Goal: Task Accomplishment & Management: Use online tool/utility

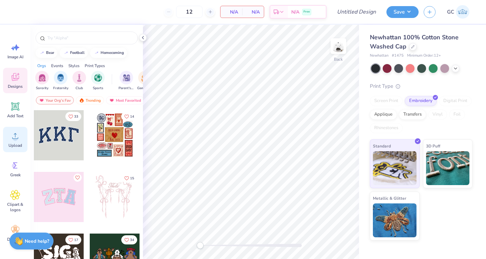
click at [16, 146] on span "Upload" at bounding box center [15, 145] width 14 height 5
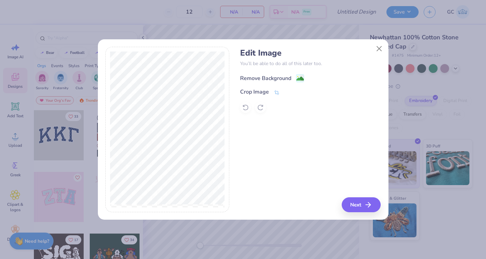
click at [301, 77] on image at bounding box center [299, 78] width 7 height 7
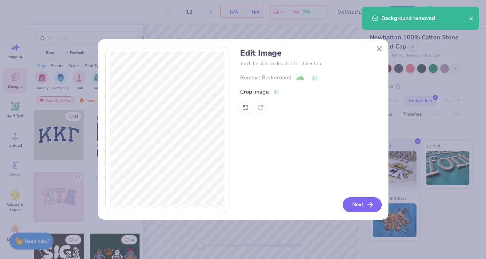
click at [359, 205] on button "Next" at bounding box center [362, 204] width 39 height 15
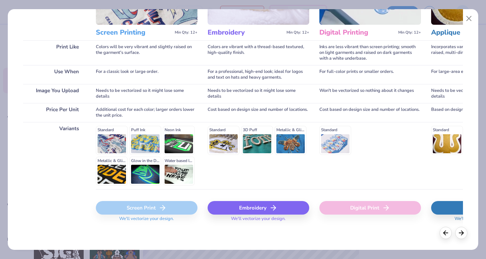
click at [261, 212] on div "Embroidery" at bounding box center [259, 208] width 102 height 14
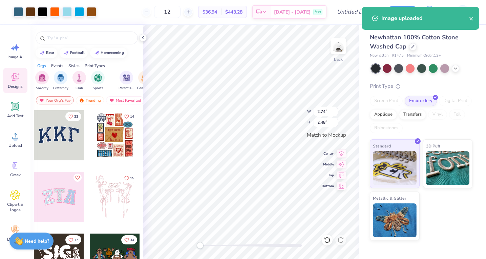
drag, startPoint x: 184, startPoint y: 13, endPoint x: 153, endPoint y: 12, distance: 30.8
click at [153, 12] on div "12" at bounding box center [167, 12] width 51 height 12
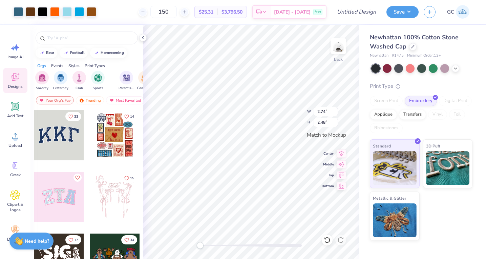
type input "150"
click at [391, 112] on div "Applique" at bounding box center [383, 113] width 27 height 10
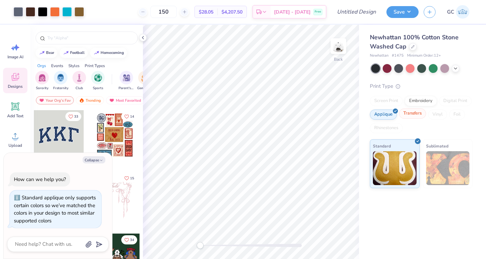
click at [411, 116] on div "Transfers" at bounding box center [412, 113] width 27 height 10
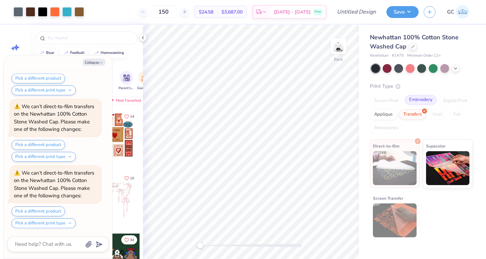
click at [427, 102] on div "Embroidery" at bounding box center [421, 100] width 32 height 10
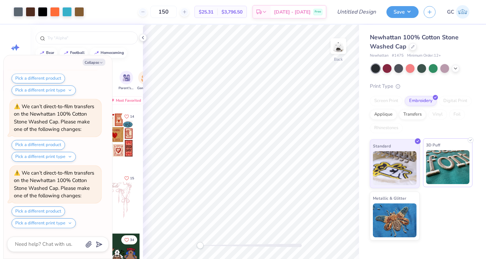
click at [444, 169] on img at bounding box center [448, 167] width 44 height 34
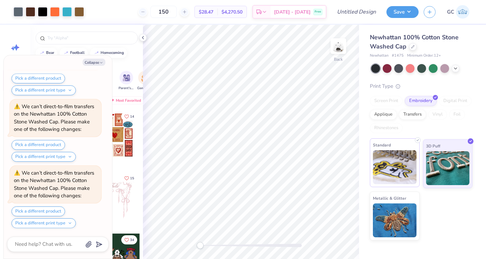
click at [399, 172] on img at bounding box center [395, 167] width 44 height 34
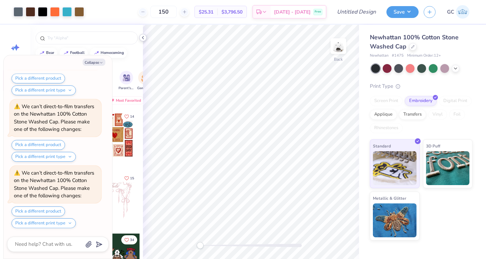
click at [144, 36] on icon at bounding box center [142, 37] width 5 height 5
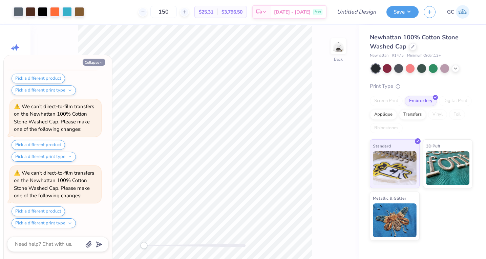
click at [101, 61] on icon "button" at bounding box center [101, 63] width 4 height 4
type textarea "x"
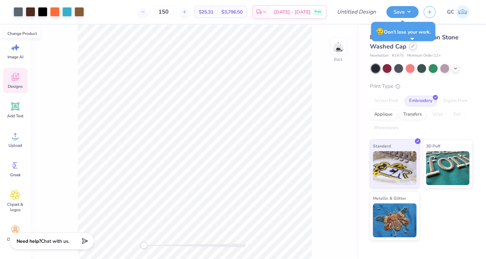
click at [413, 46] on icon at bounding box center [412, 45] width 3 height 3
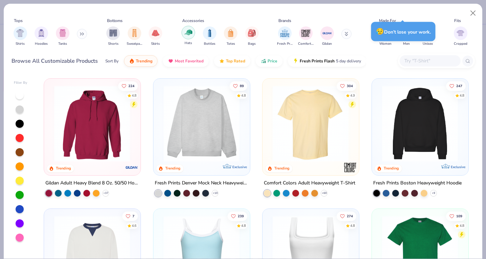
click at [191, 30] on img "filter for Hats" at bounding box center [189, 32] width 8 height 8
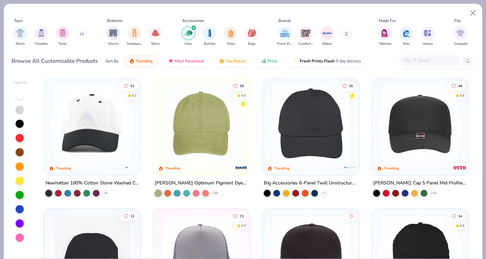
click at [220, 133] on img at bounding box center [201, 123] width 83 height 76
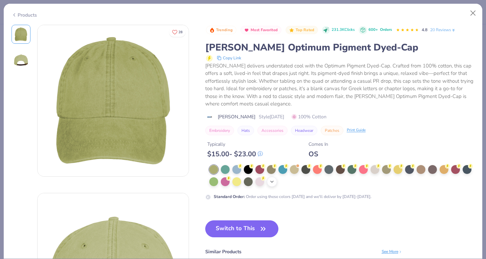
click at [274, 181] on icon at bounding box center [271, 181] width 5 height 5
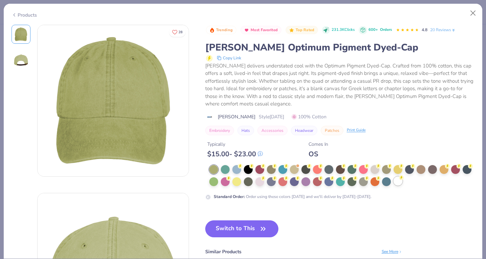
click at [397, 183] on div at bounding box center [398, 181] width 9 height 9
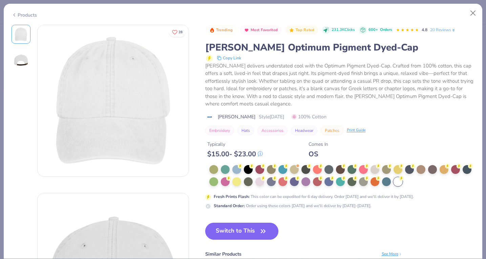
click at [238, 228] on button "Switch to This" at bounding box center [242, 231] width 74 height 17
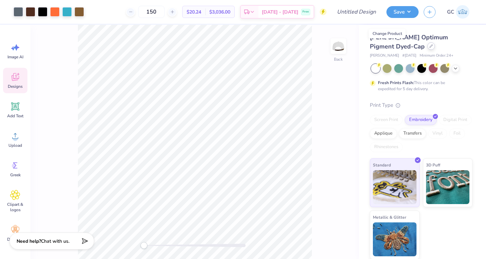
click at [428, 47] on div at bounding box center [431, 45] width 7 height 7
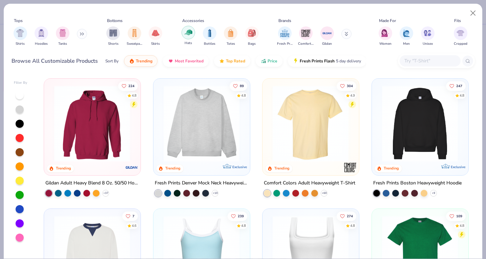
click at [187, 38] on div "filter for Hats" at bounding box center [189, 33] width 14 height 14
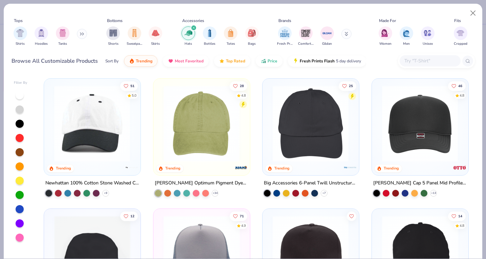
click at [318, 146] on img at bounding box center [310, 123] width 83 height 76
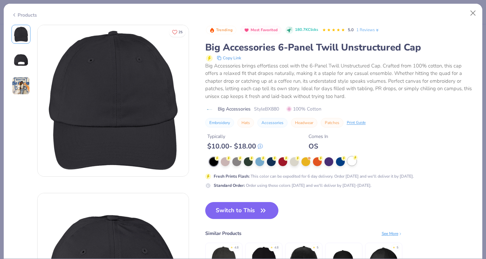
click at [353, 161] on div at bounding box center [352, 161] width 9 height 9
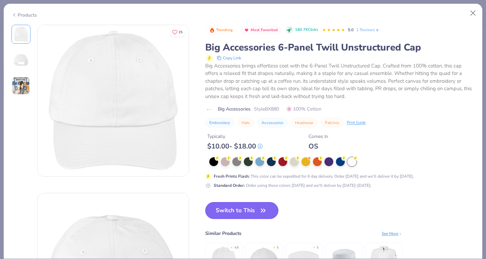
click at [231, 211] on button "Switch to This" at bounding box center [242, 210] width 74 height 17
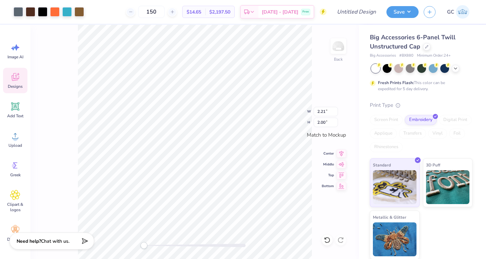
type input "2.73"
type input "2.48"
click at [457, 69] on icon at bounding box center [455, 67] width 5 height 5
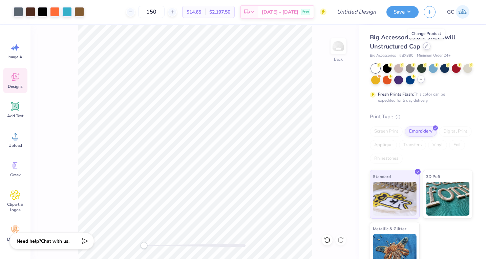
click at [427, 46] on icon at bounding box center [426, 45] width 3 height 3
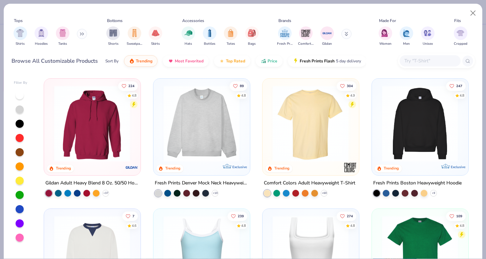
click at [195, 29] on div "Hats Bottles Totes Bags" at bounding box center [220, 36] width 81 height 25
click at [189, 36] on img "filter for Hats" at bounding box center [189, 32] width 8 height 8
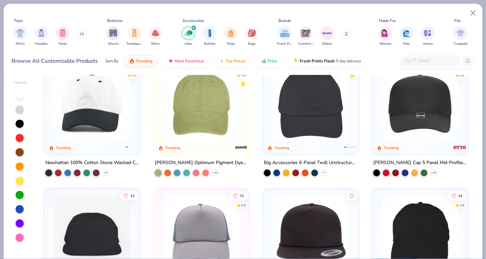
scroll to position [21, 0]
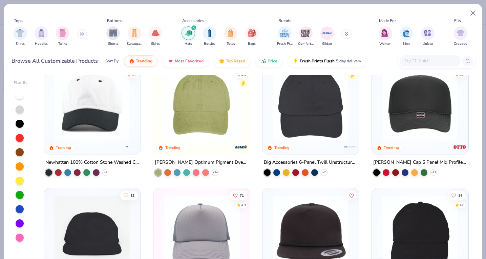
click at [403, 224] on img at bounding box center [420, 232] width 83 height 76
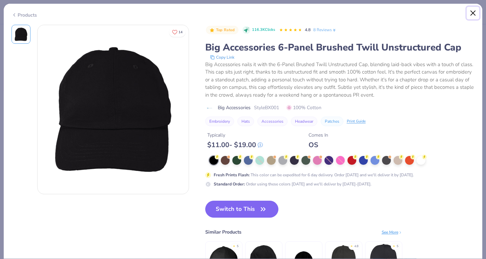
click at [471, 15] on button "Close" at bounding box center [473, 13] width 13 height 13
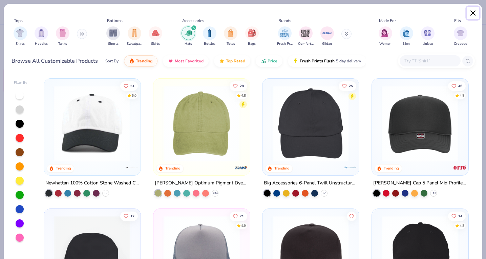
click at [471, 15] on button "Close" at bounding box center [473, 13] width 13 height 13
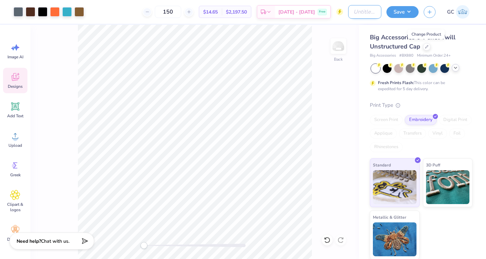
click at [366, 17] on input "Design Title" at bounding box center [364, 12] width 33 height 14
type input "Shaping Conference"
click at [397, 12] on button "Save" at bounding box center [403, 11] width 32 height 12
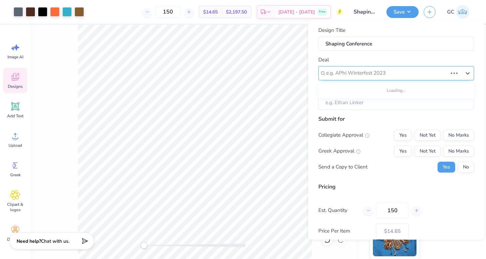
click at [368, 70] on div at bounding box center [386, 72] width 121 height 9
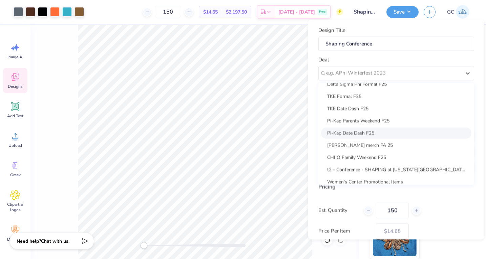
scroll to position [318, 0]
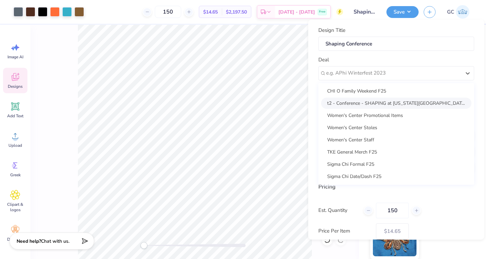
click at [349, 101] on div "t2 - Conference - SHAPING at [US_STATE][GEOGRAPHIC_DATA]" at bounding box center [396, 102] width 150 height 11
type input "Shaping Conference"
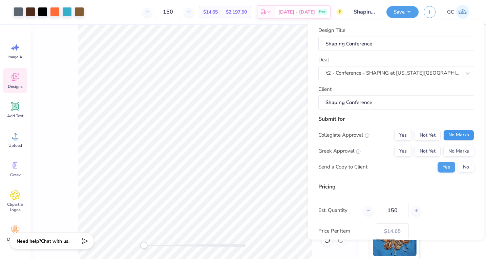
click at [458, 136] on button "No Marks" at bounding box center [459, 134] width 31 height 11
click at [457, 147] on button "No Marks" at bounding box center [459, 150] width 31 height 11
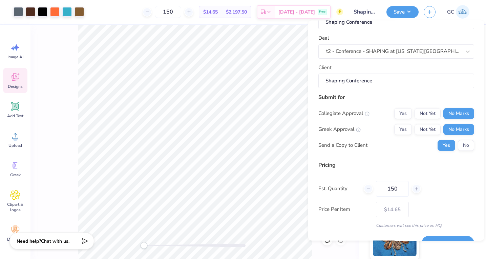
scroll to position [38, 0]
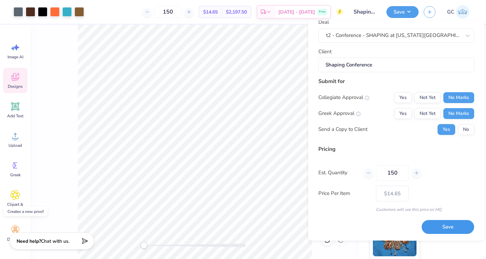
click at [435, 223] on button "Save" at bounding box center [448, 227] width 53 height 14
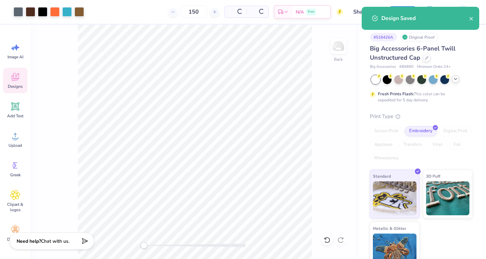
type input "$14.65"
